Goal: Task Accomplishment & Management: Complete application form

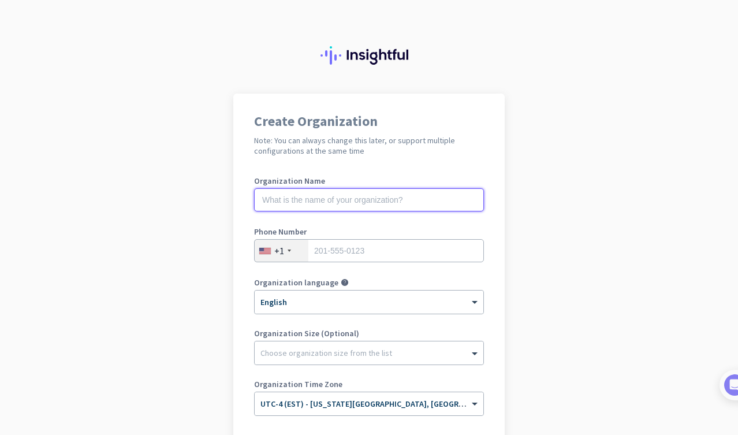
click at [414, 201] on input "text" at bounding box center [369, 199] width 230 height 23
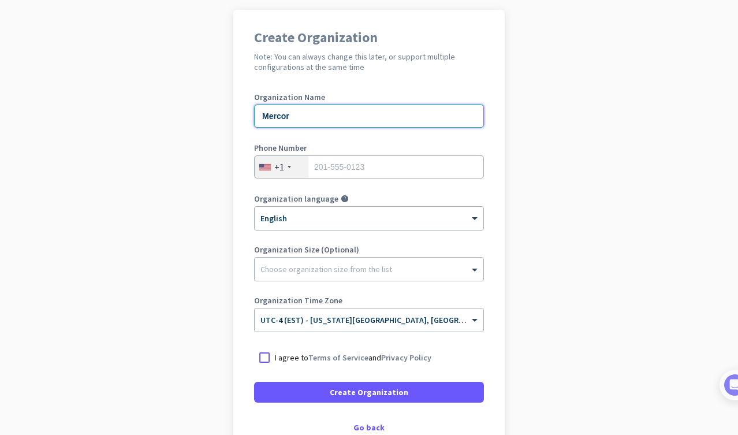
scroll to position [86, 0]
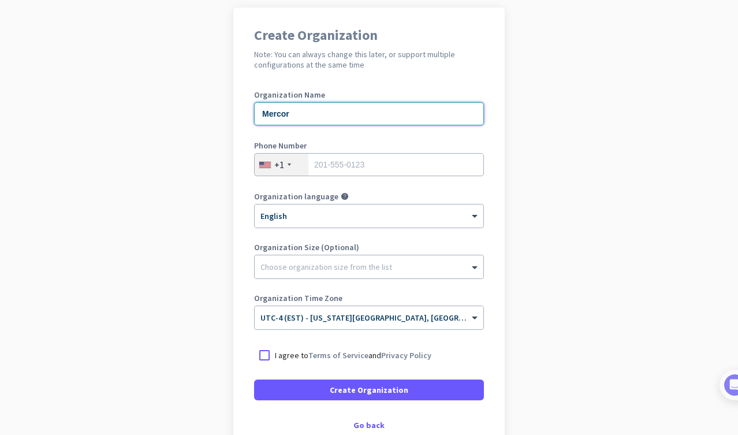
type input "Mercor"
click at [417, 163] on input "tel" at bounding box center [369, 164] width 230 height 23
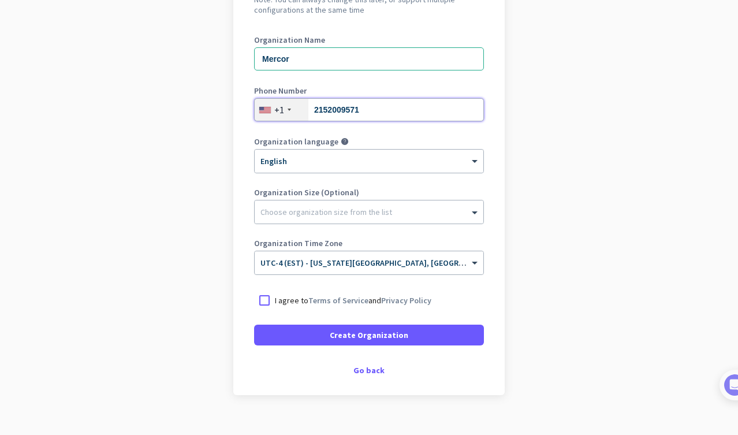
scroll to position [159, 0]
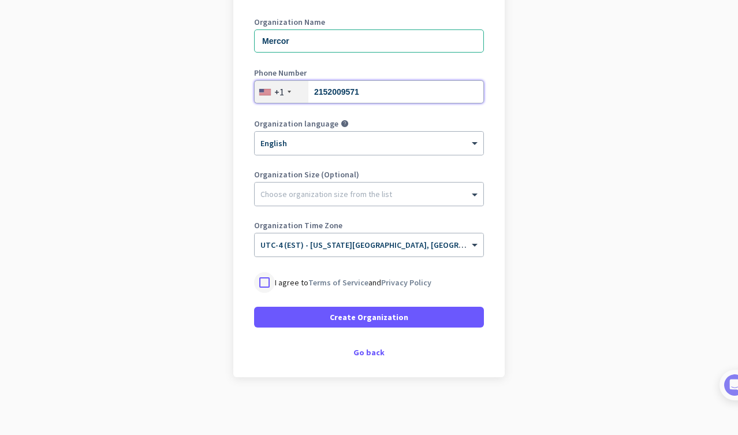
type input "2152009571"
click at [262, 280] on div at bounding box center [264, 282] width 21 height 21
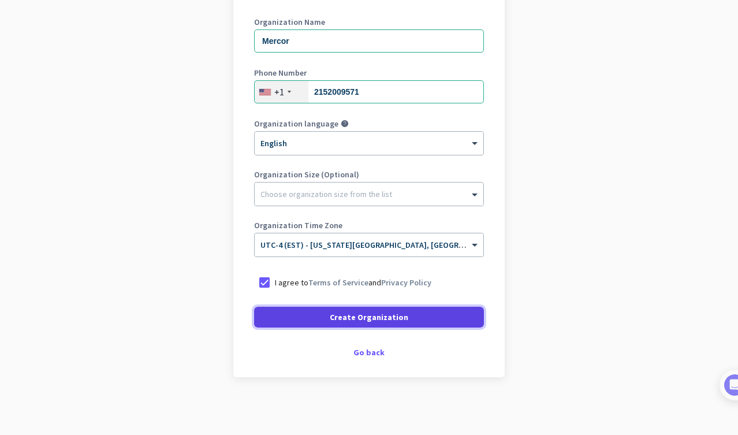
click at [347, 317] on span "Create Organization" at bounding box center [369, 317] width 79 height 12
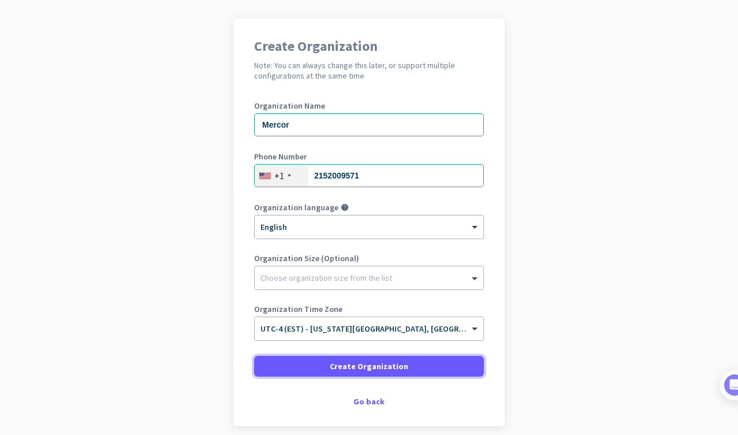
scroll to position [73, 0]
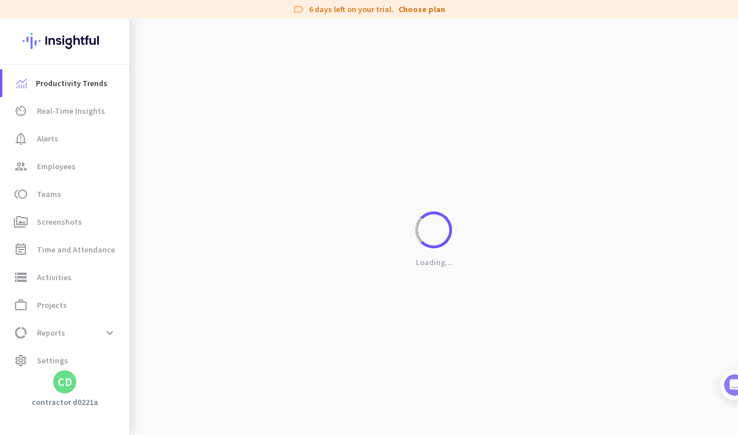
click at [66, 384] on div "CD" at bounding box center [65, 382] width 14 height 12
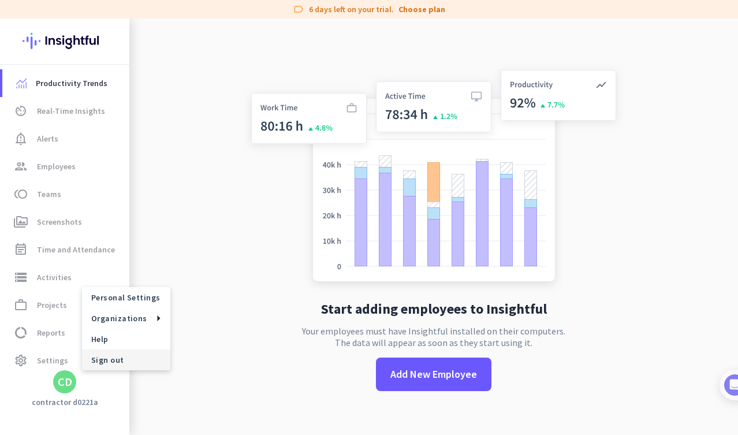
click at [103, 362] on span "Sign out" at bounding box center [126, 360] width 70 height 10
